Goal: Communication & Community: Answer question/provide support

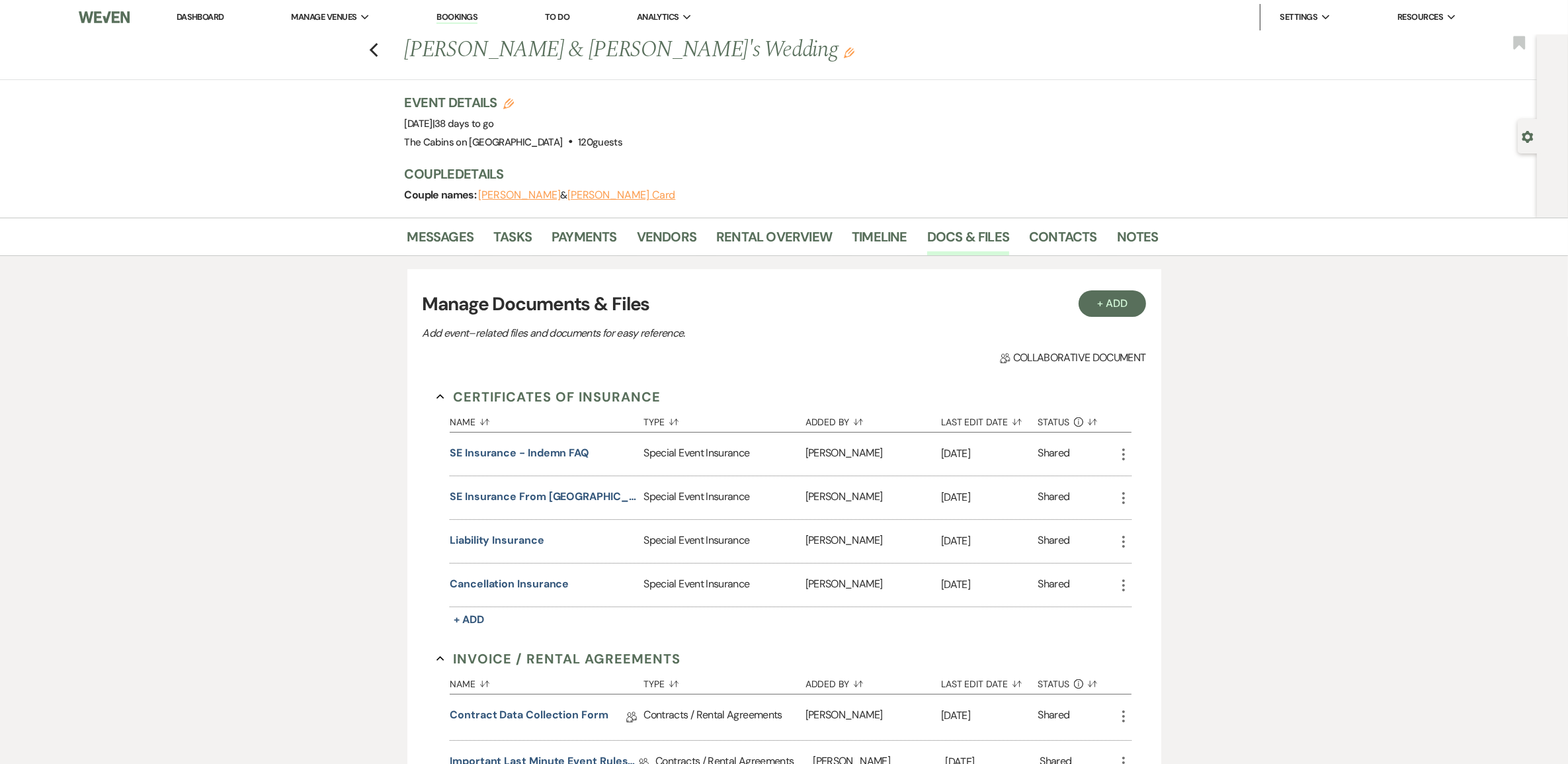
click at [202, 21] on link "Dashboard" at bounding box center [200, 17] width 48 height 11
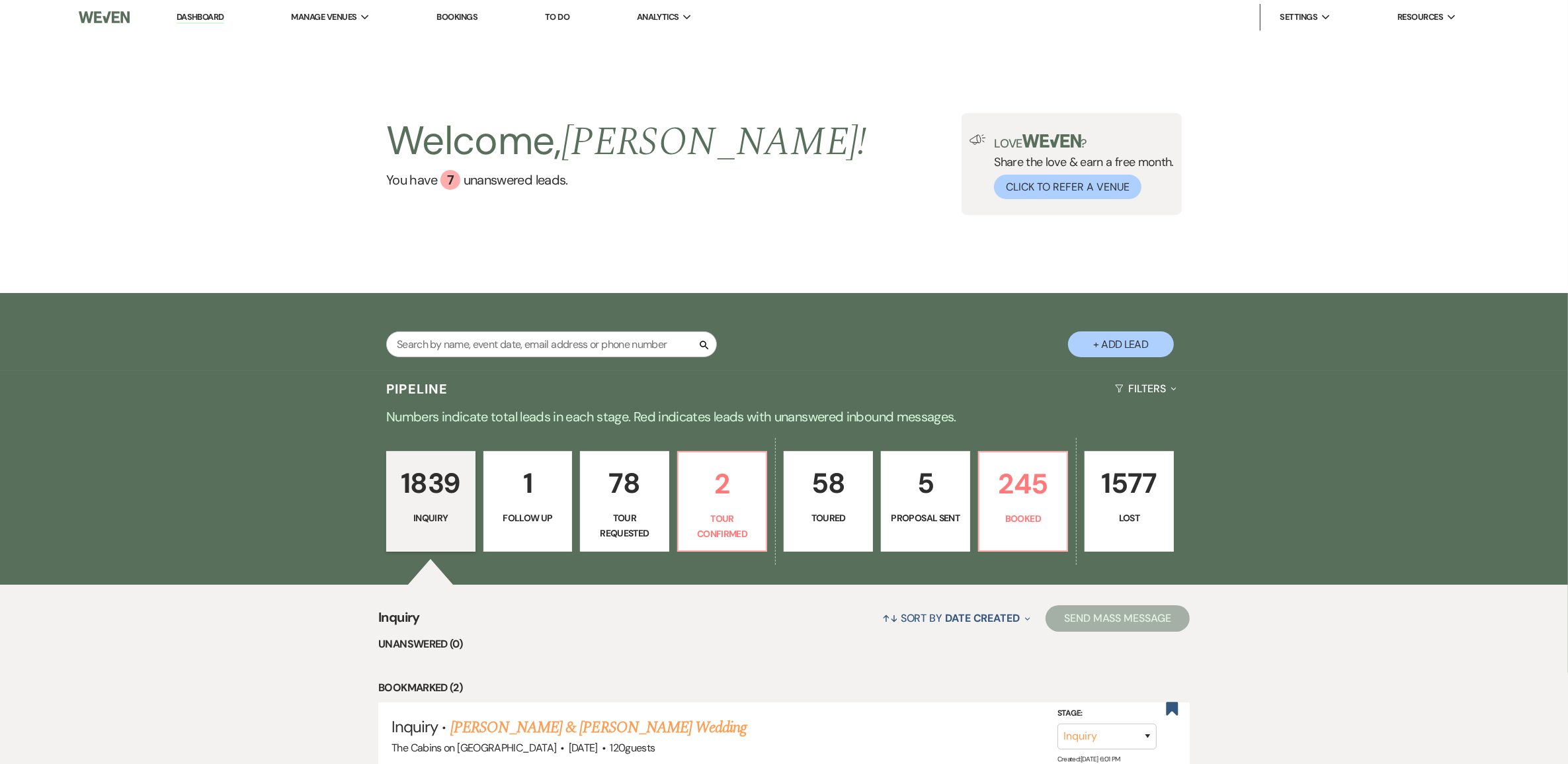
click at [435, 534] on link "1839 Inquiry" at bounding box center [430, 501] width 89 height 101
click at [1028, 506] on p "245" at bounding box center [1023, 483] width 72 height 44
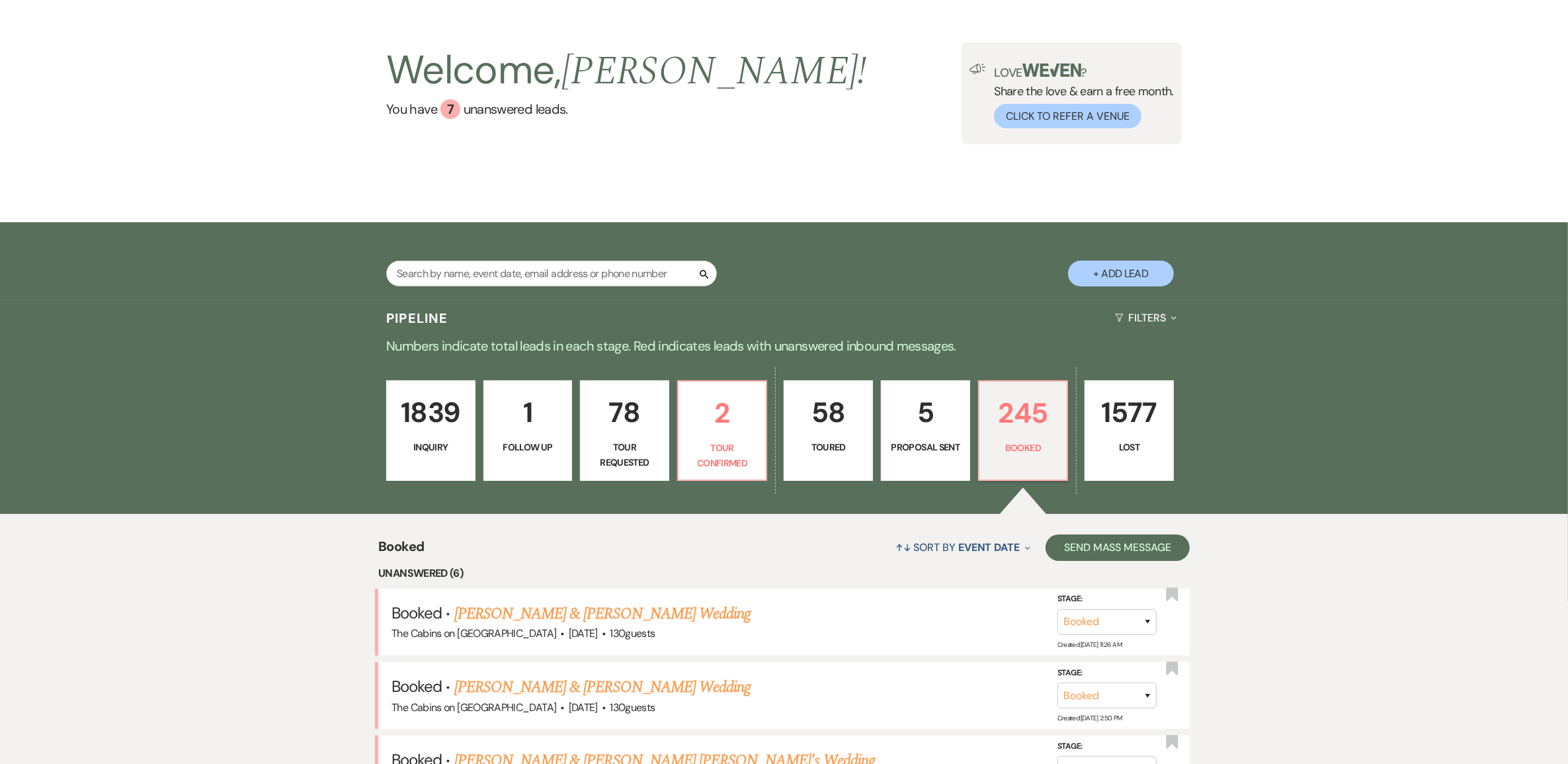
scroll to position [165, 0]
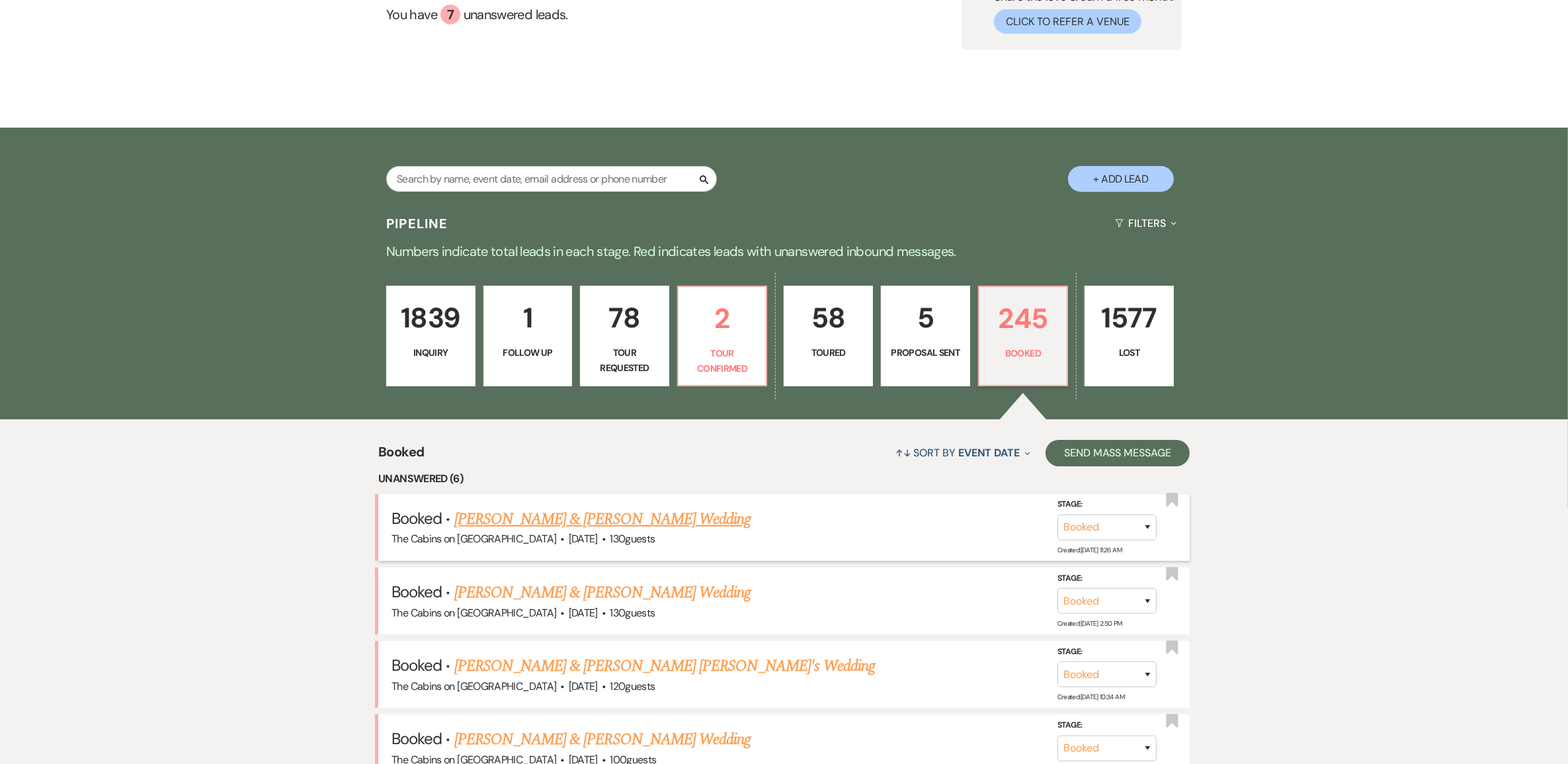
click at [608, 531] on link "Natalee Homa & Nicholaus Thomes's Wedding" at bounding box center [603, 519] width 296 height 24
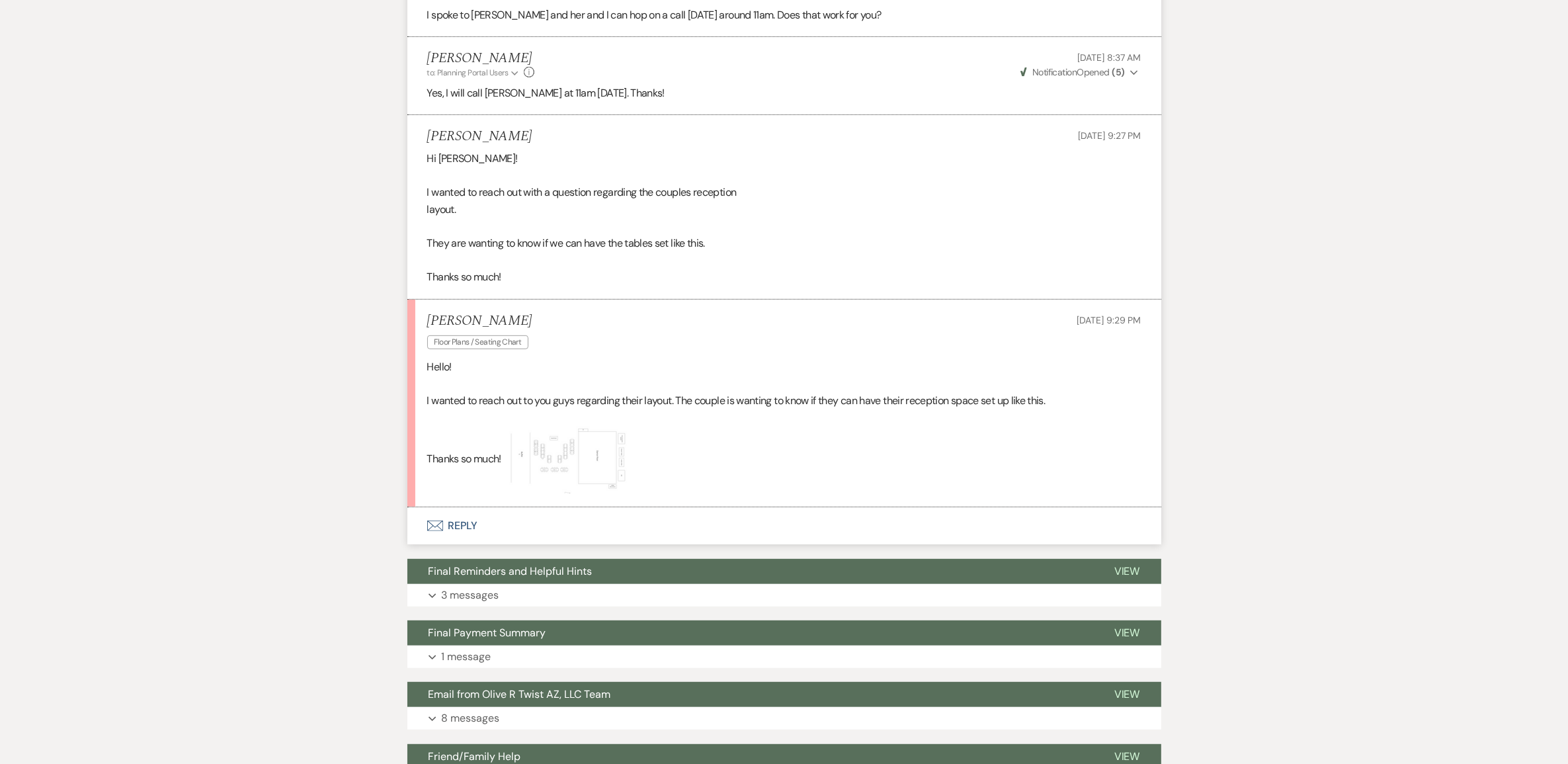
scroll to position [661, 0]
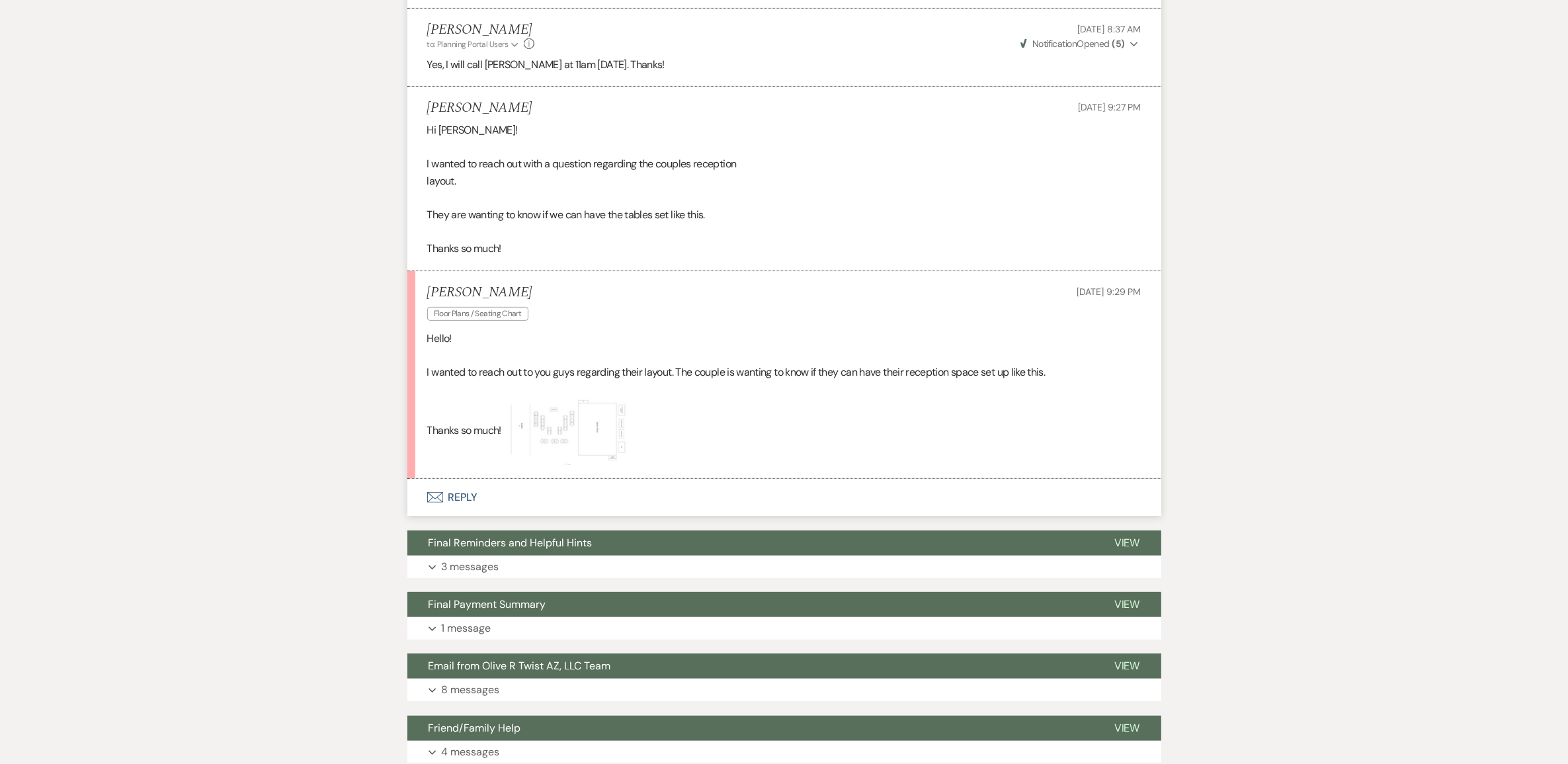
click at [473, 516] on button "Envelope Reply" at bounding box center [784, 497] width 754 height 37
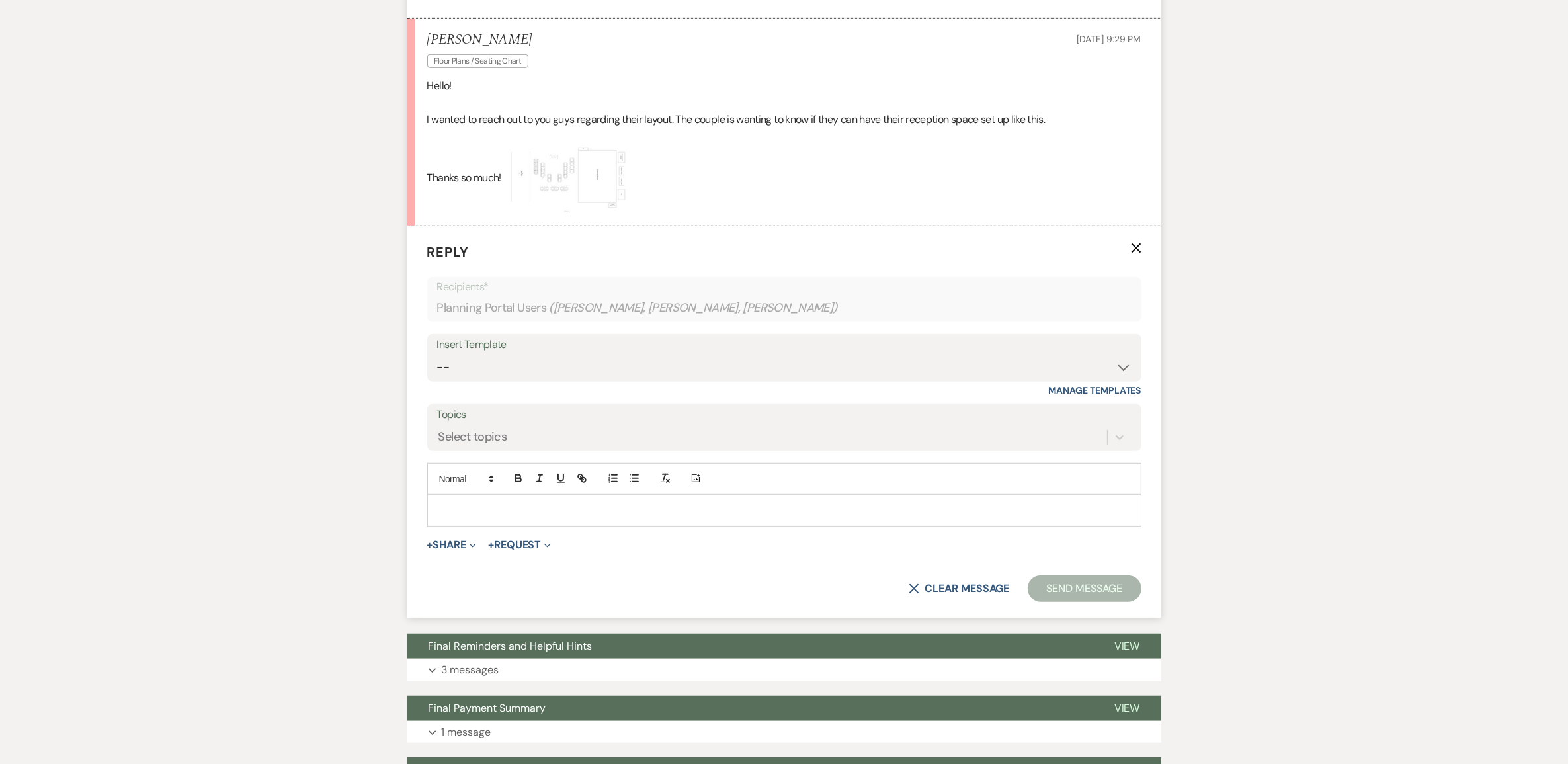
scroll to position [1018, 0]
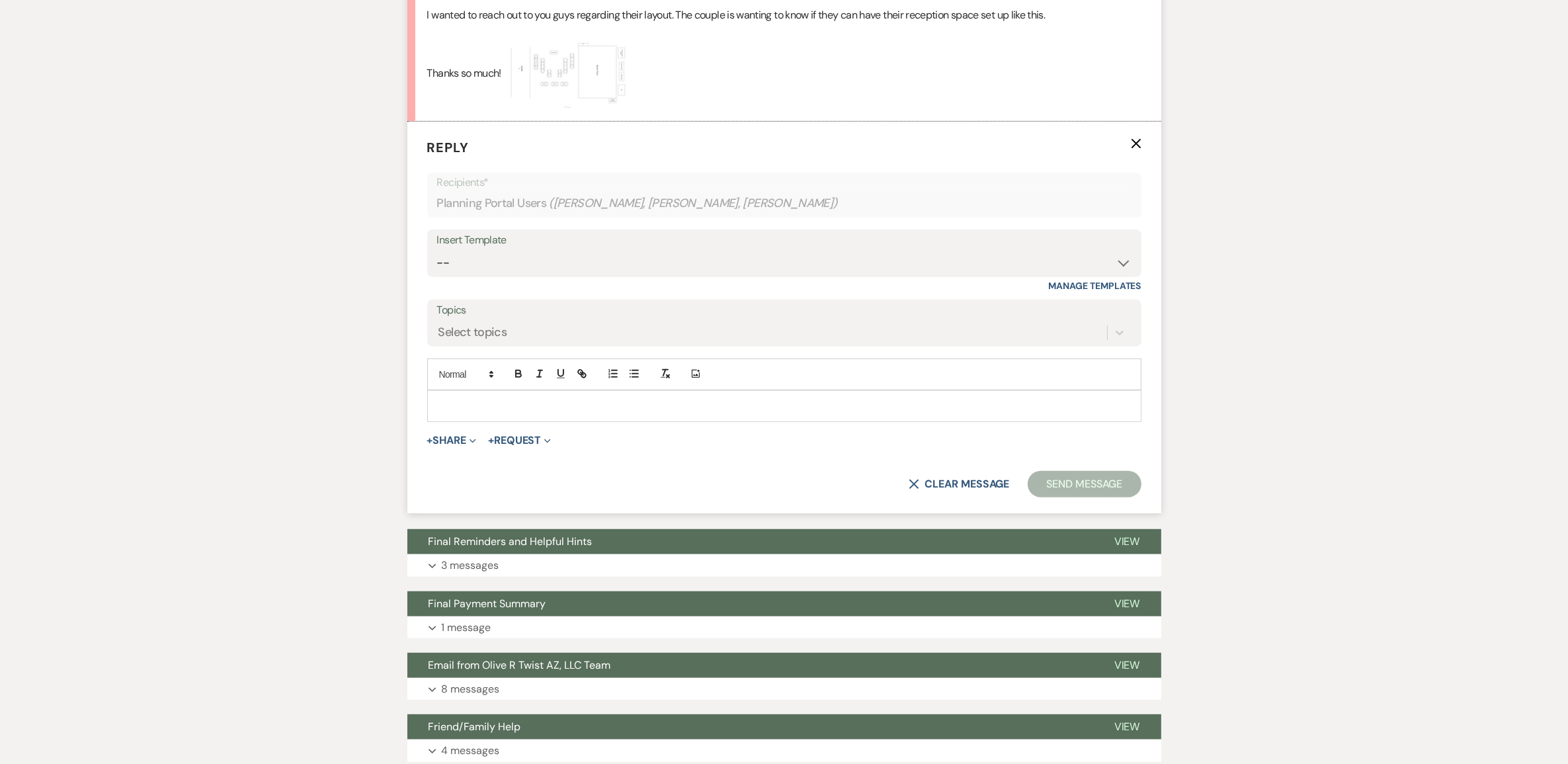
click at [530, 413] on p at bounding box center [784, 405] width 693 height 14
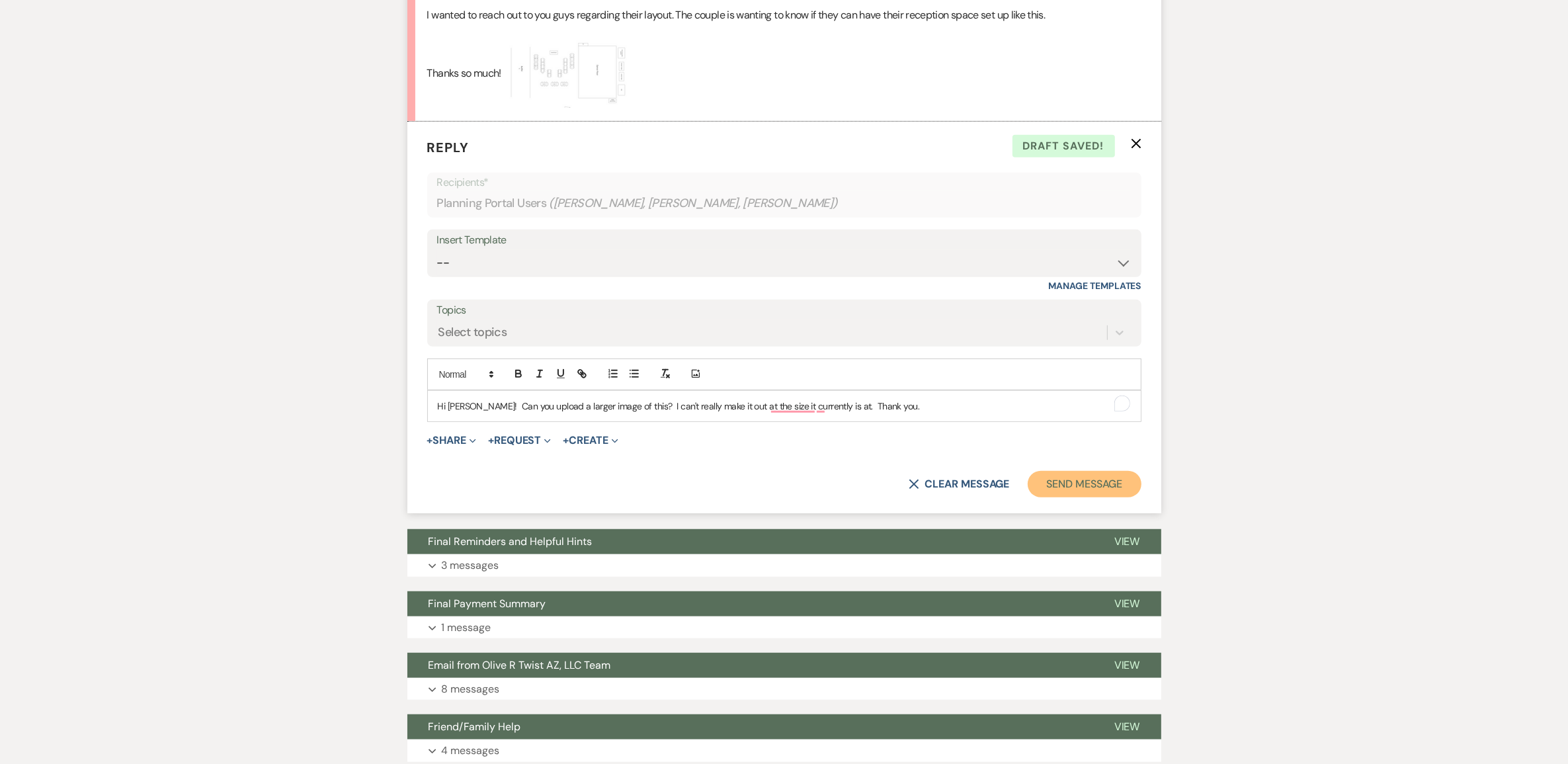
click at [1058, 497] on button "Send Message" at bounding box center [1084, 484] width 113 height 26
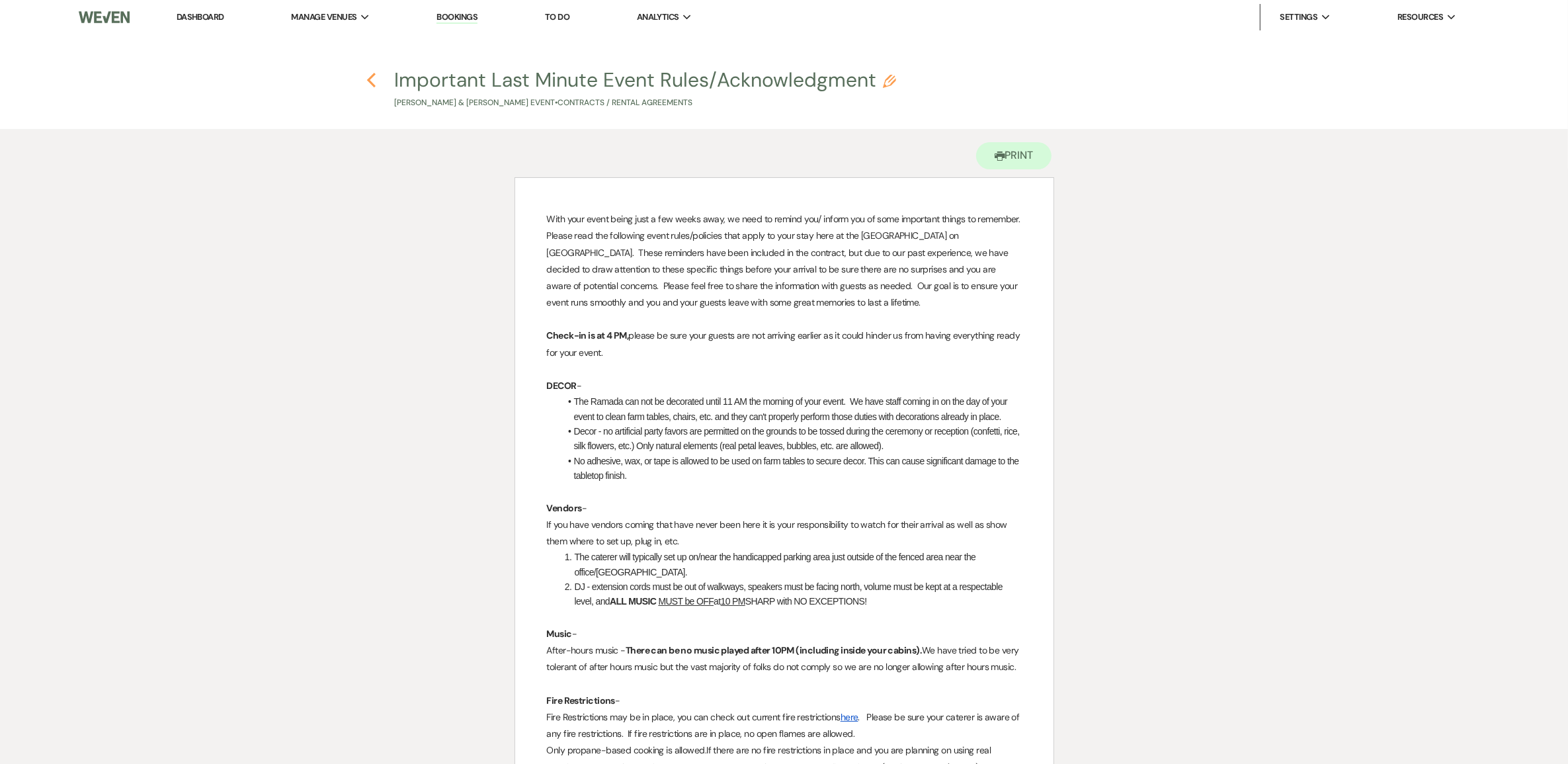
click at [370, 83] on icon "Previous" at bounding box center [371, 80] width 10 height 16
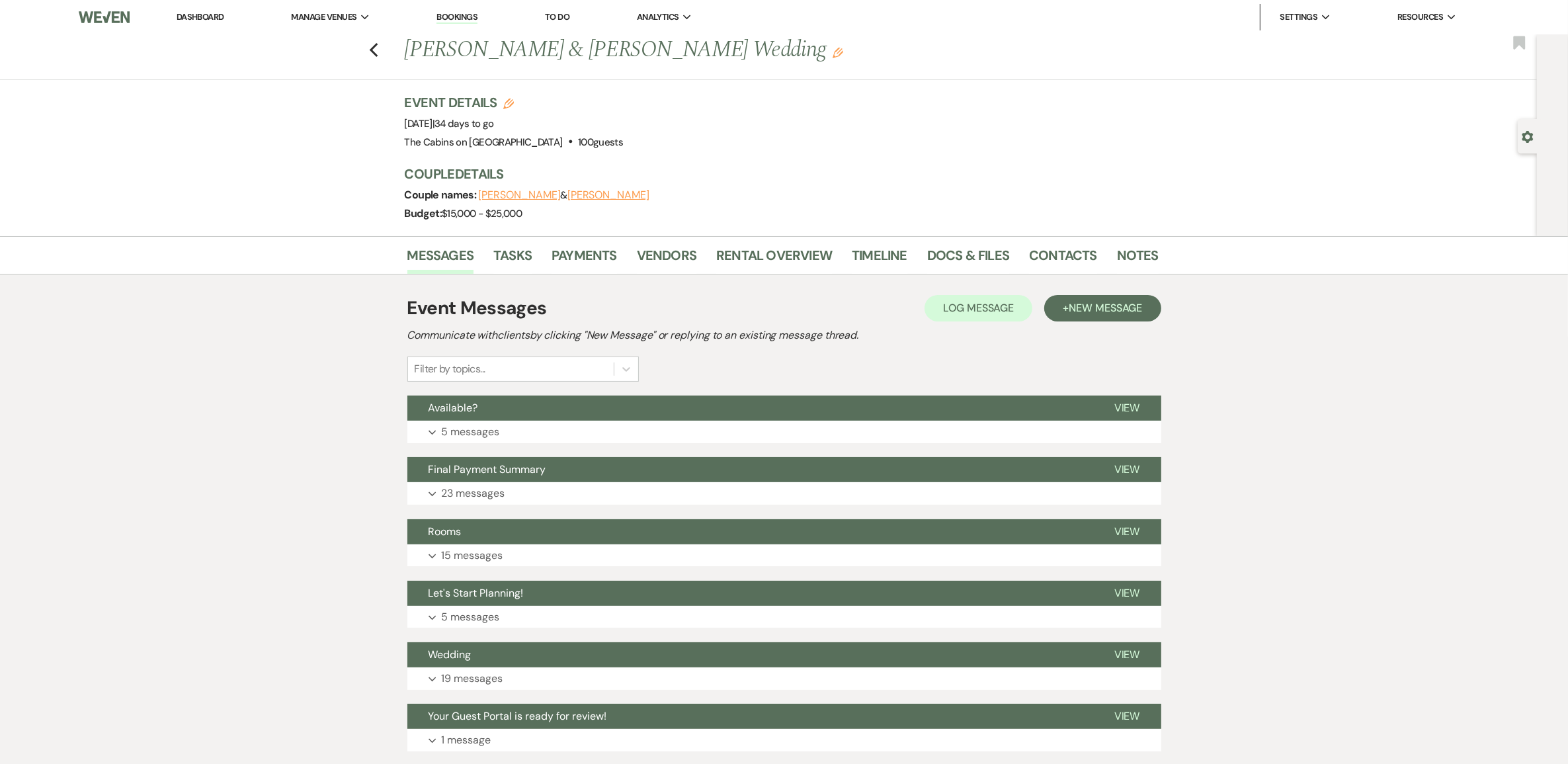
click at [210, 20] on link "Dashboard" at bounding box center [200, 17] width 48 height 11
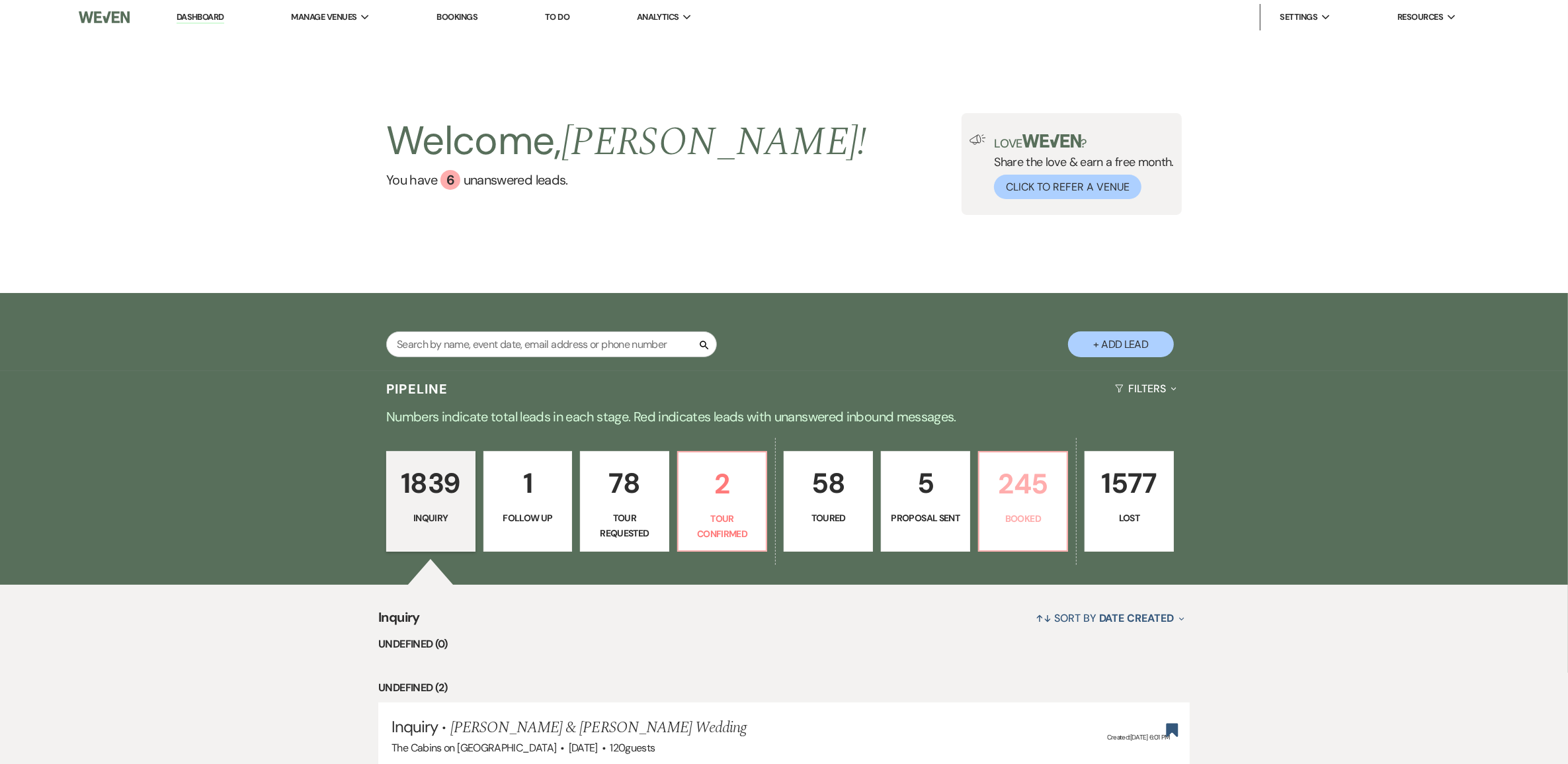
click at [1025, 506] on p "245" at bounding box center [1023, 483] width 72 height 44
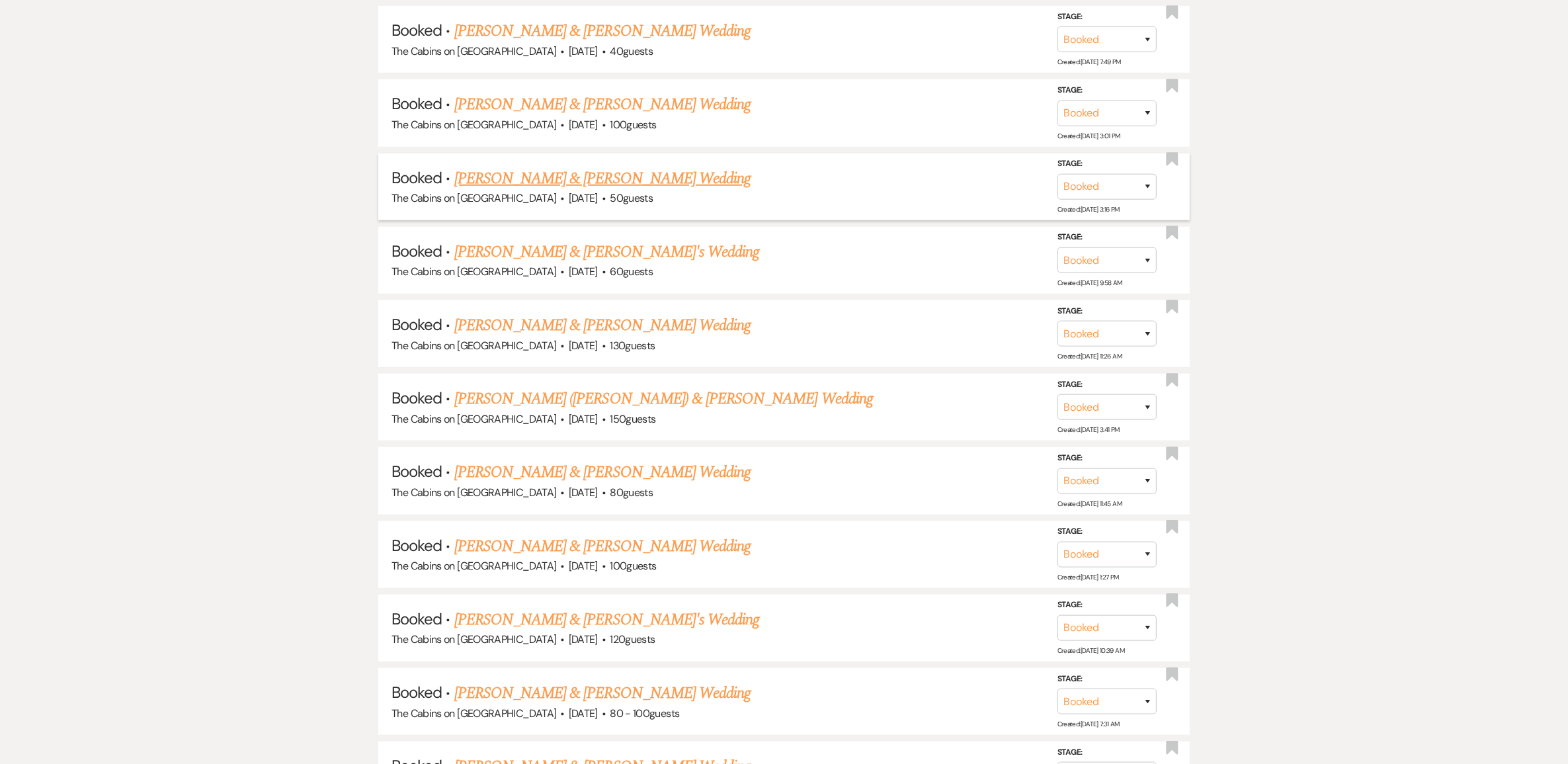
scroll to position [1336, 0]
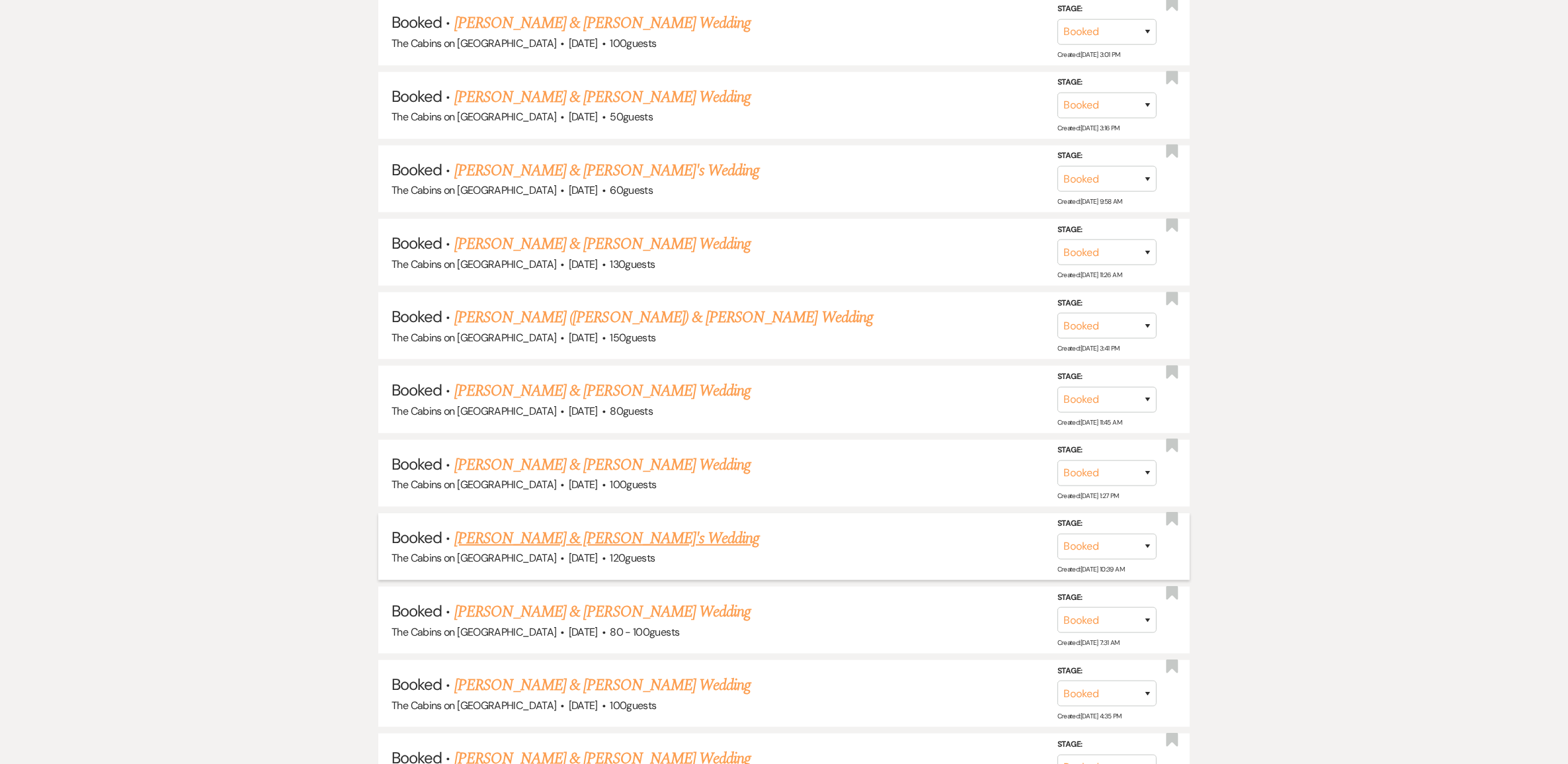
click at [603, 550] on link "Taylor Thomas & Dalton Card's Wedding" at bounding box center [607, 538] width 305 height 24
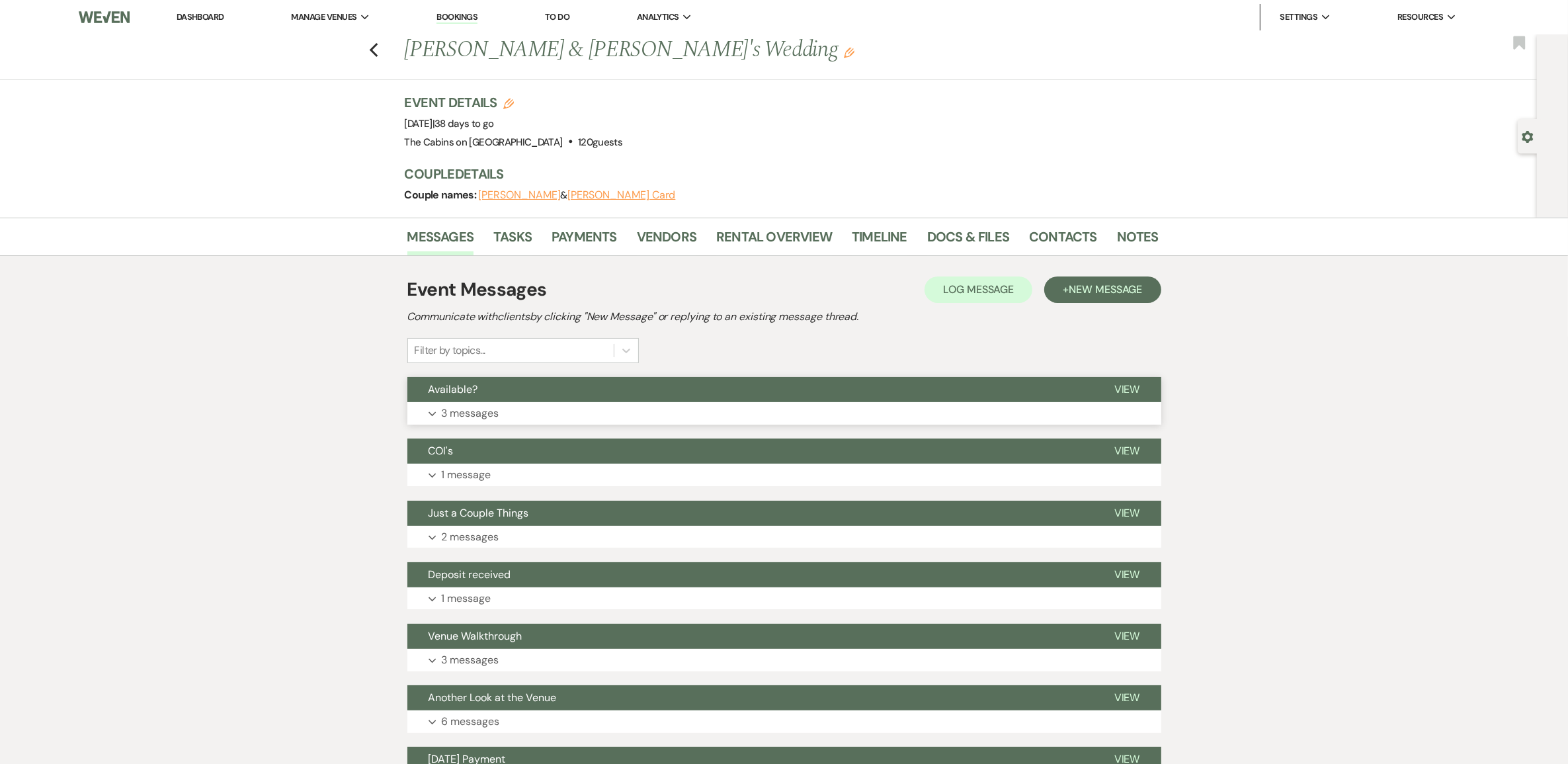
click at [481, 422] on p "3 messages" at bounding box center [470, 413] width 57 height 17
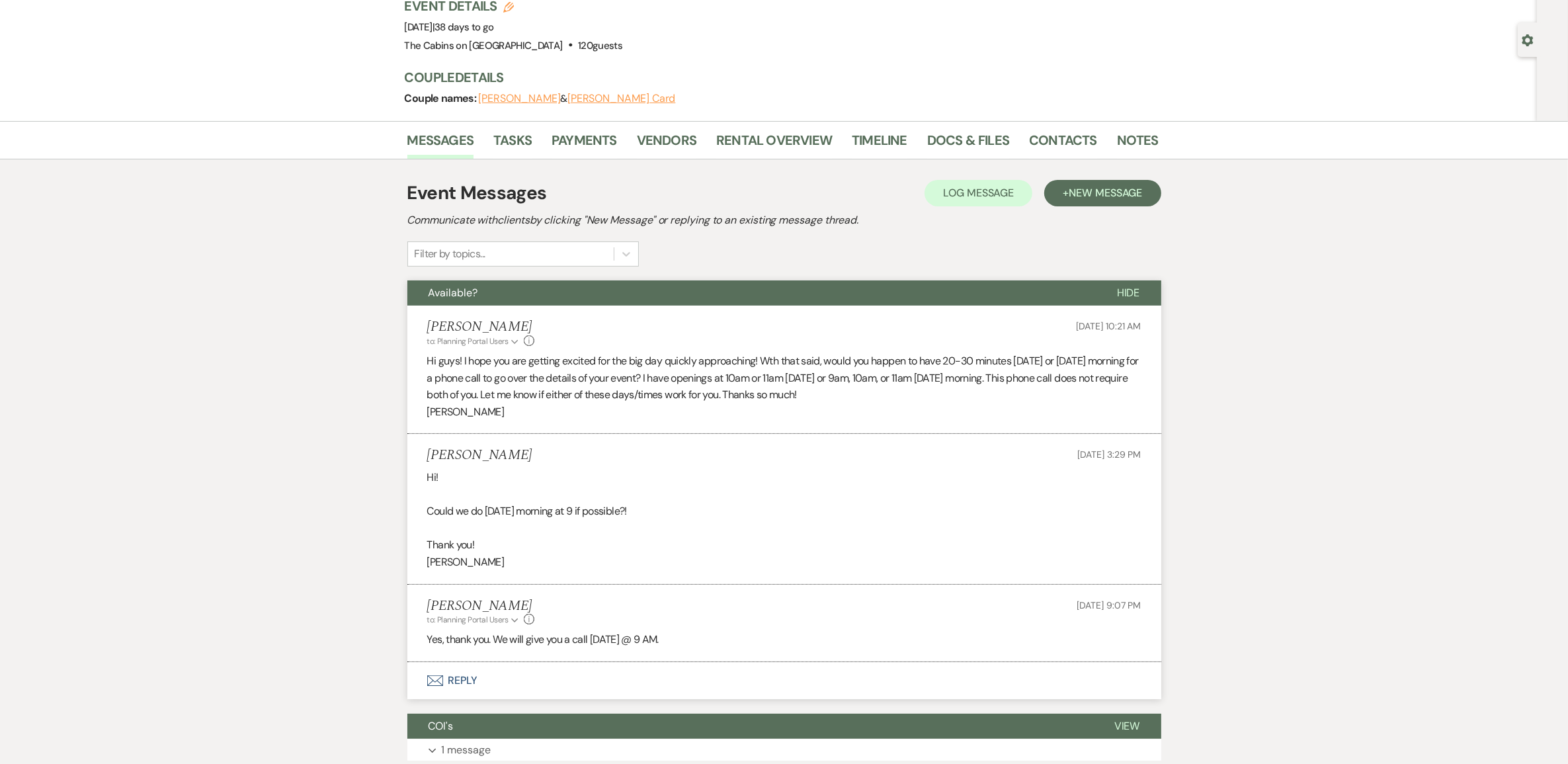
scroll to position [165, 0]
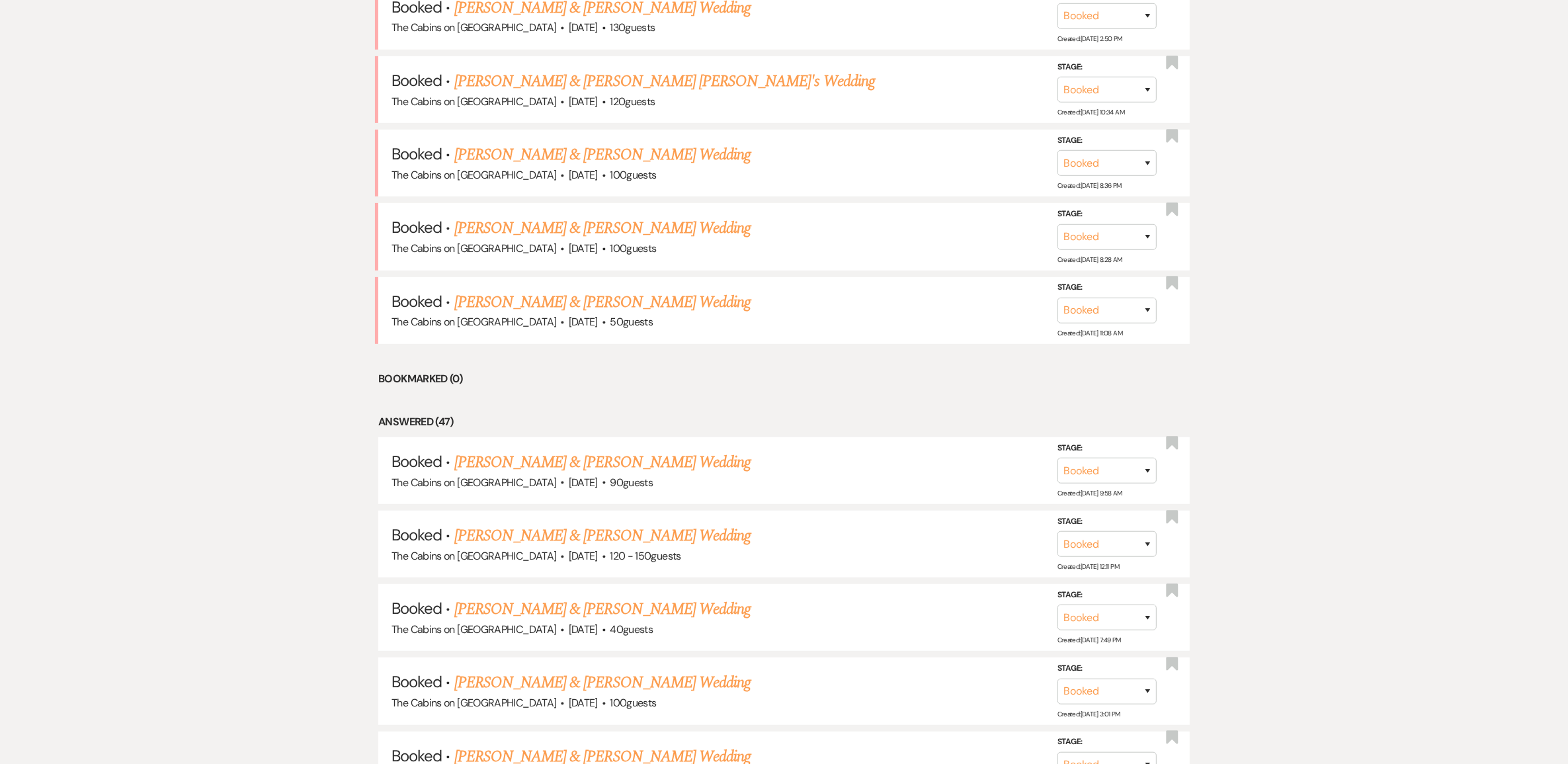
scroll to position [592, 0]
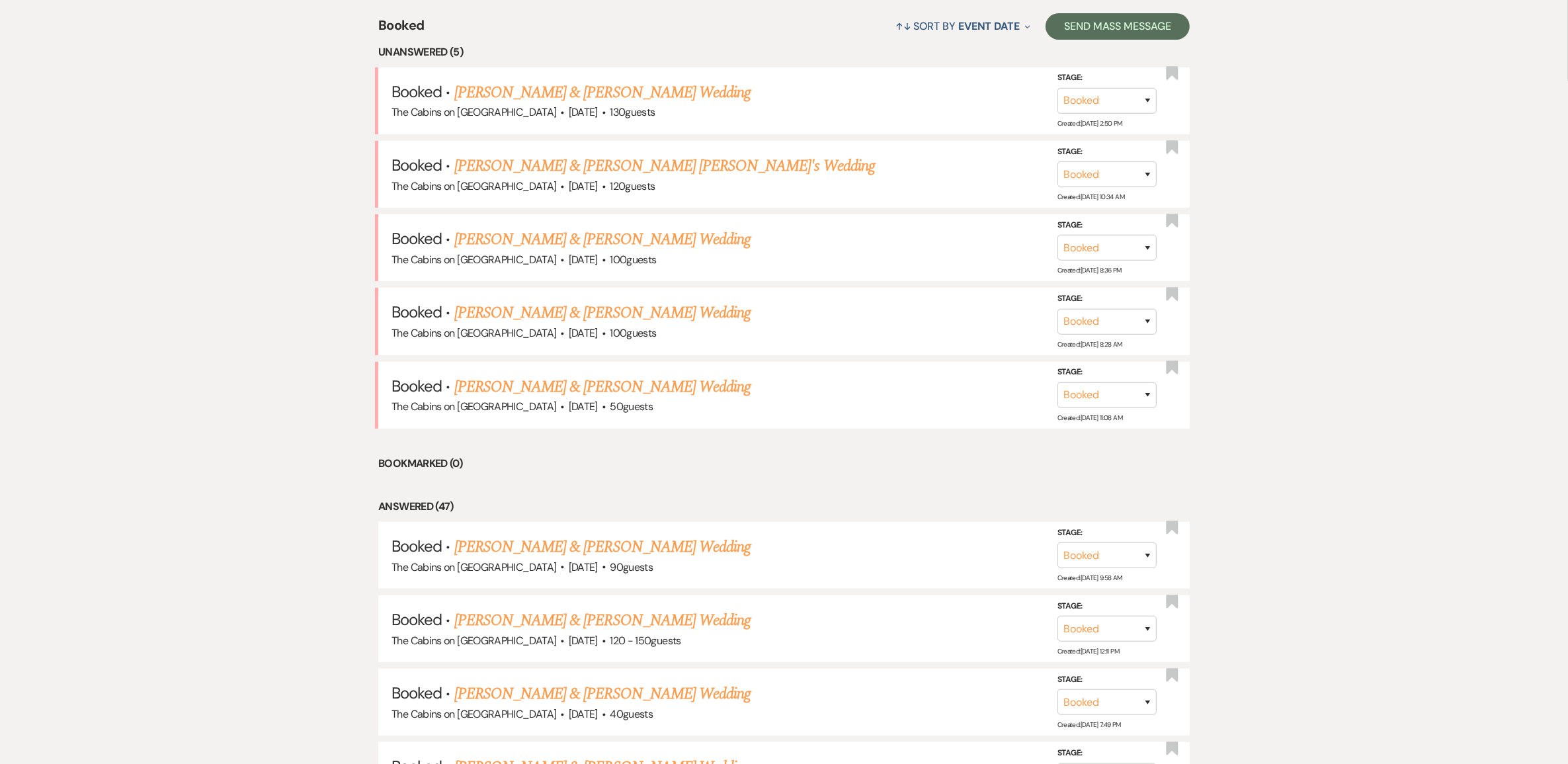
click at [547, 399] on link "Anthony Kuc & Jaycee Bowser's Wedding" at bounding box center [603, 387] width 296 height 24
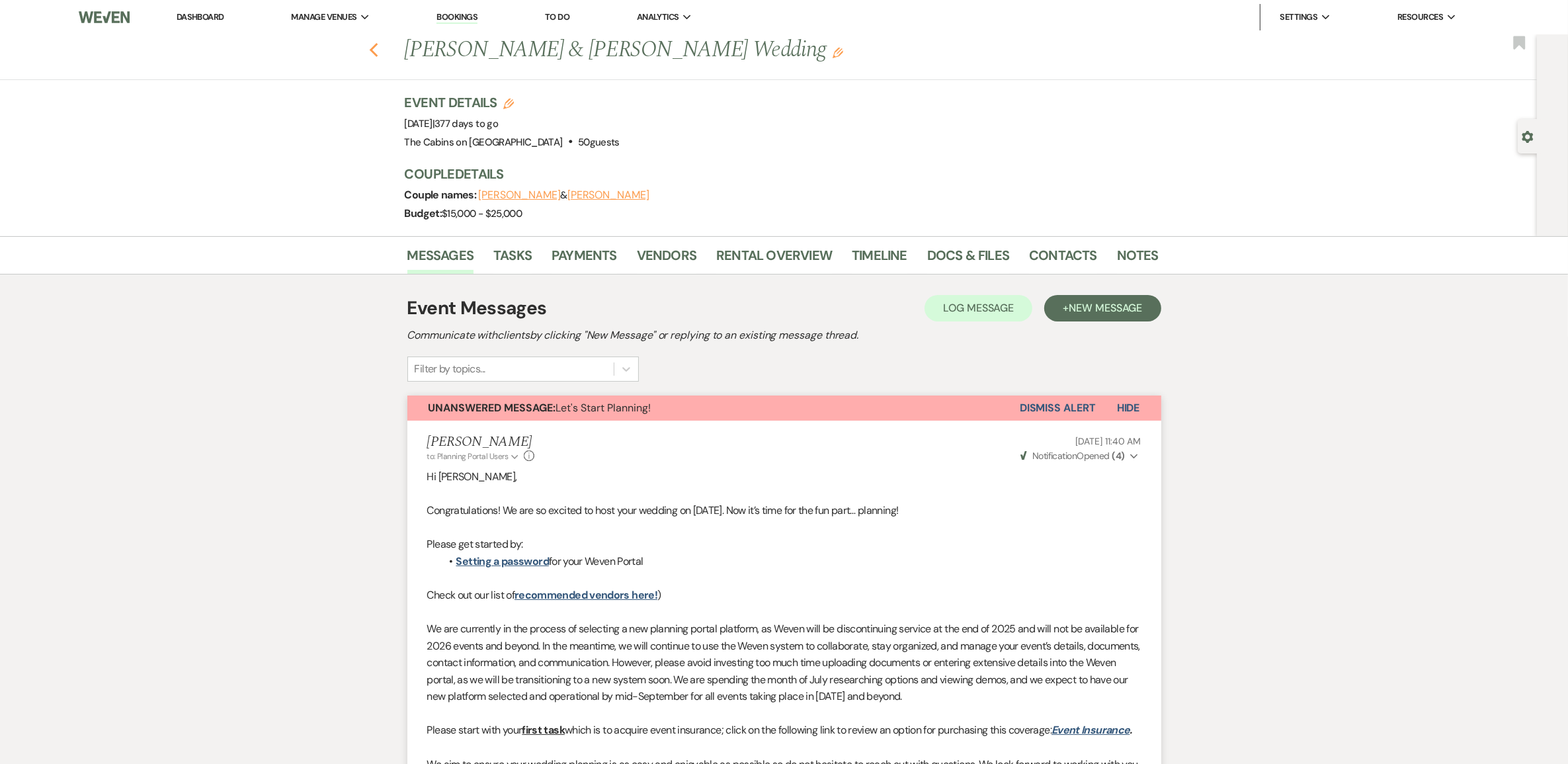
click at [378, 55] on use "button" at bounding box center [373, 50] width 8 height 14
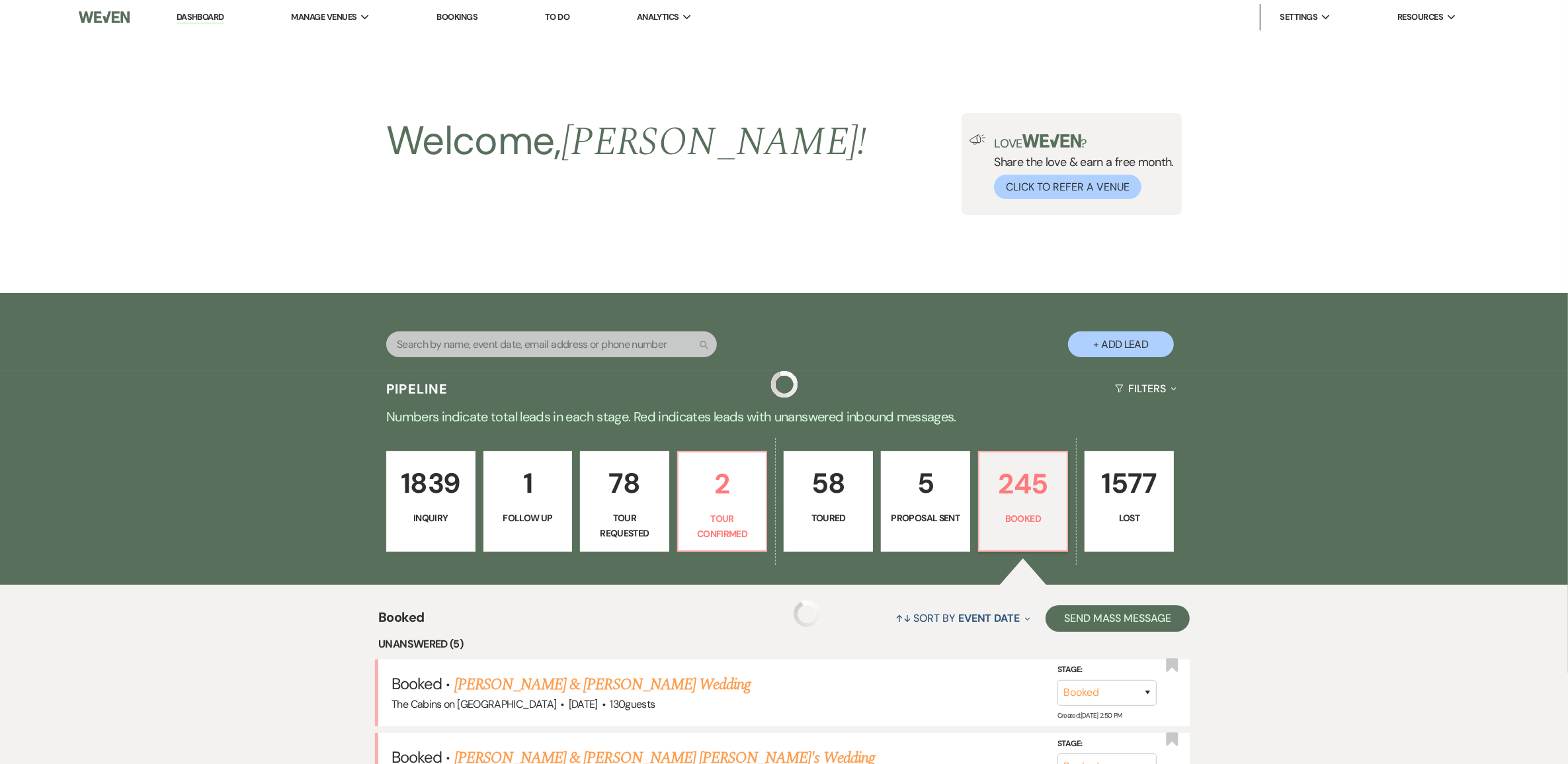
scroll to position [592, 0]
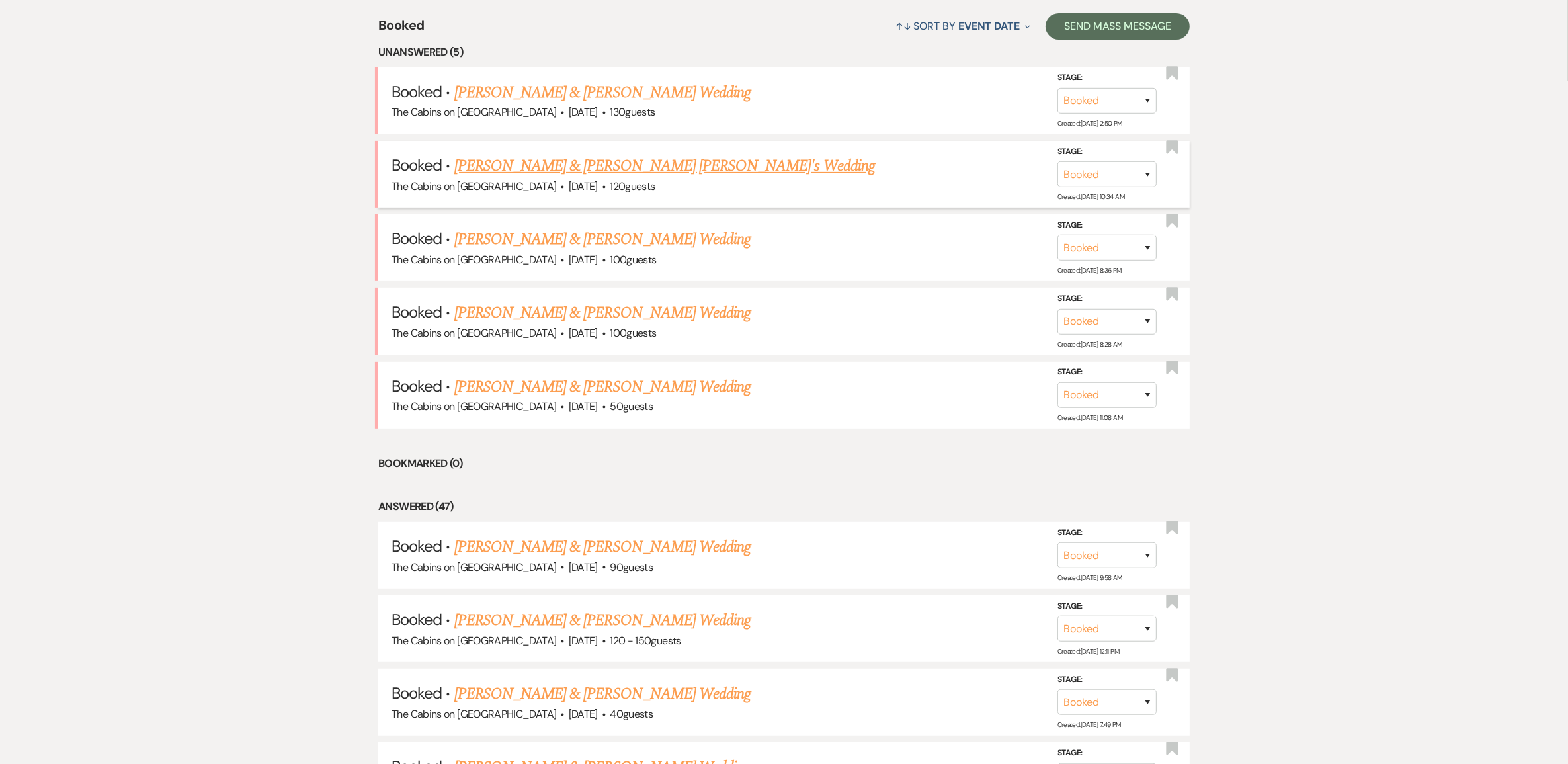
click at [516, 178] on link "Collin Wyman & Danyelle Nicole's Wedding" at bounding box center [665, 165] width 421 height 24
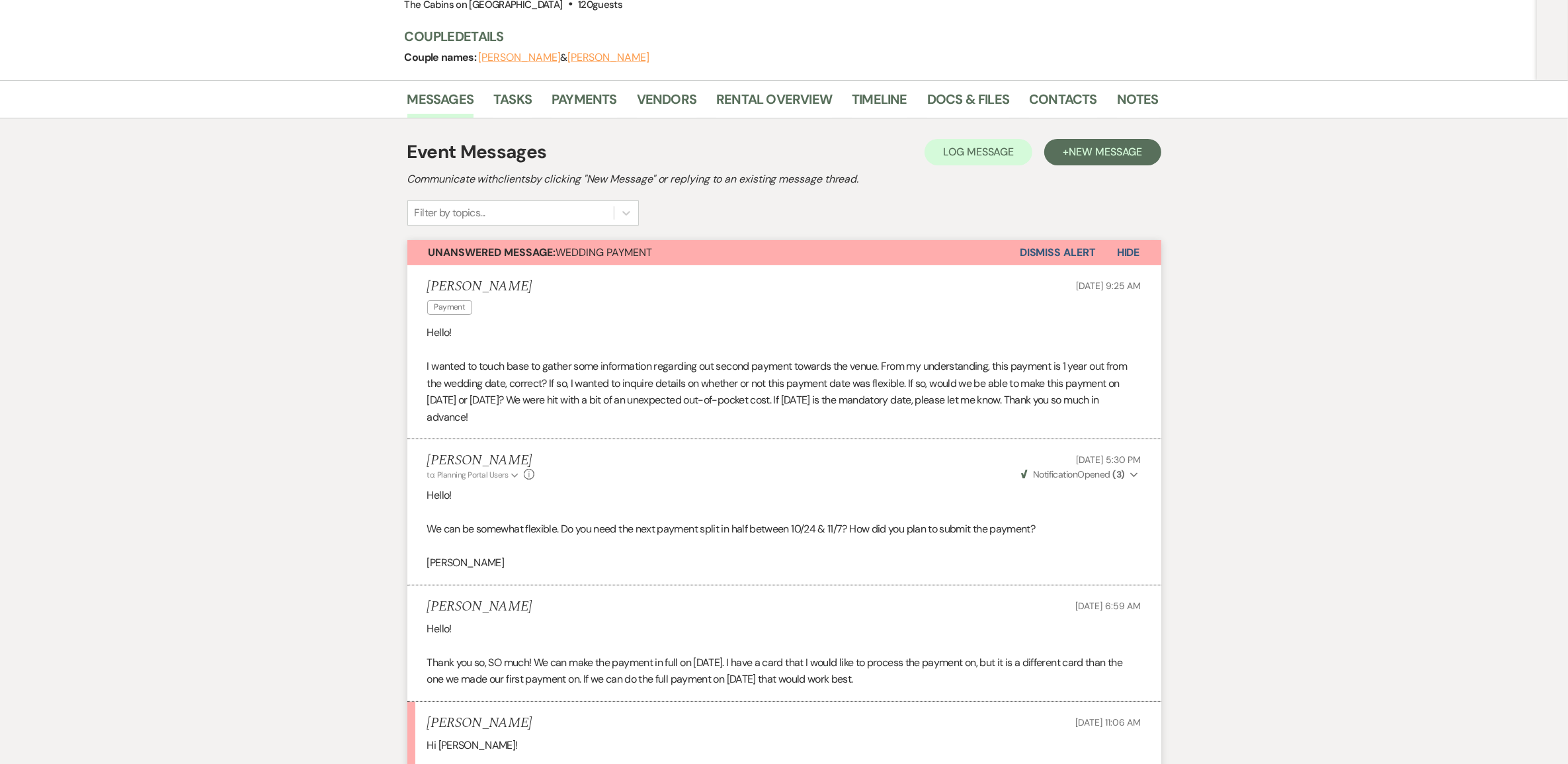
scroll to position [165, 0]
